Goal: Transaction & Acquisition: Purchase product/service

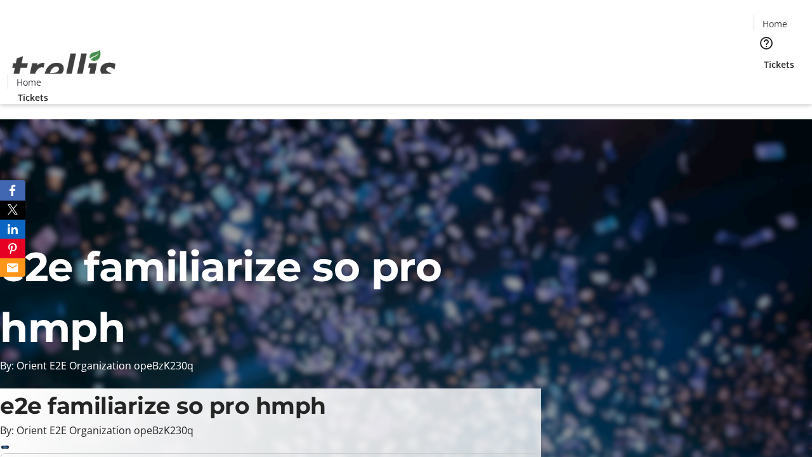
click at [763, 58] on span "Tickets" at bounding box center [778, 64] width 30 height 13
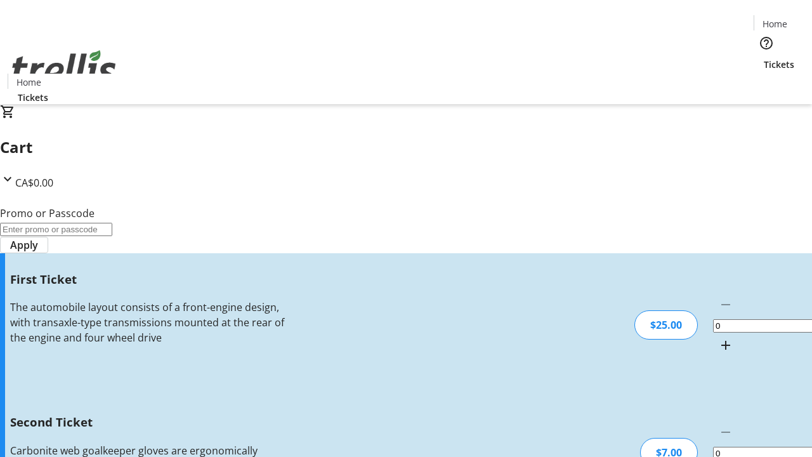
click at [718, 337] on mat-icon "Increment by one" at bounding box center [725, 344] width 15 height 15
type input "1"
type input "2"
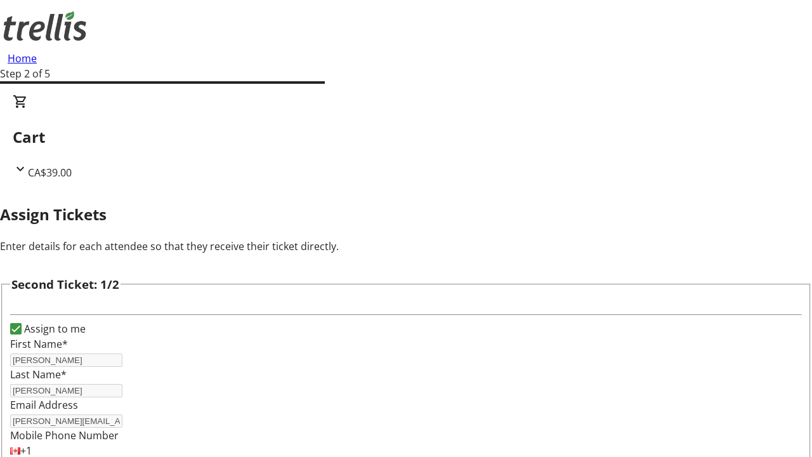
type input "[PERSON_NAME]"
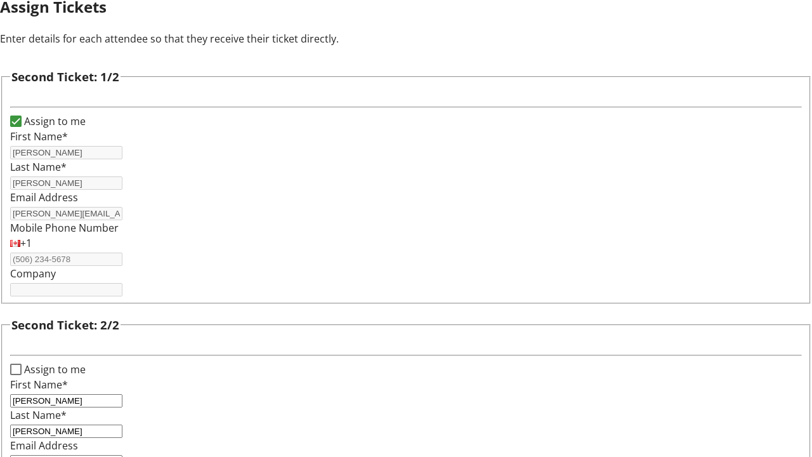
type input "[PERSON_NAME][EMAIL_ADDRESS][DOMAIN_NAME]"
